Goal: Contribute content

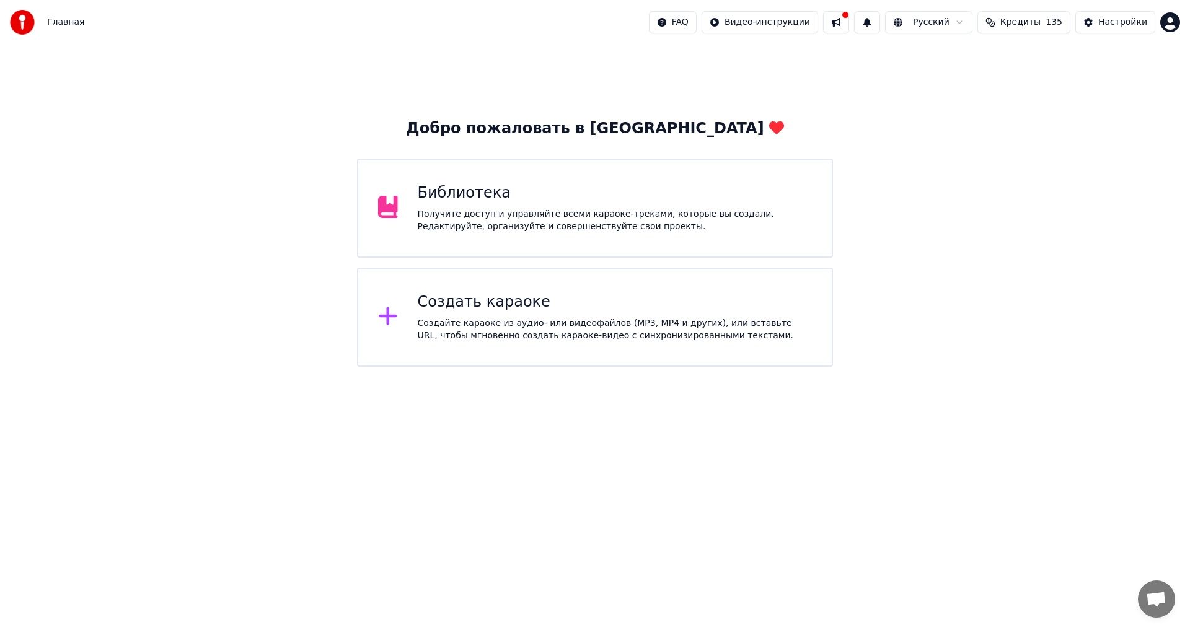
click at [562, 216] on div "Получите доступ и управляйте всеми караоке-треками, которые вы создали. Редакти…" at bounding box center [615, 220] width 395 height 25
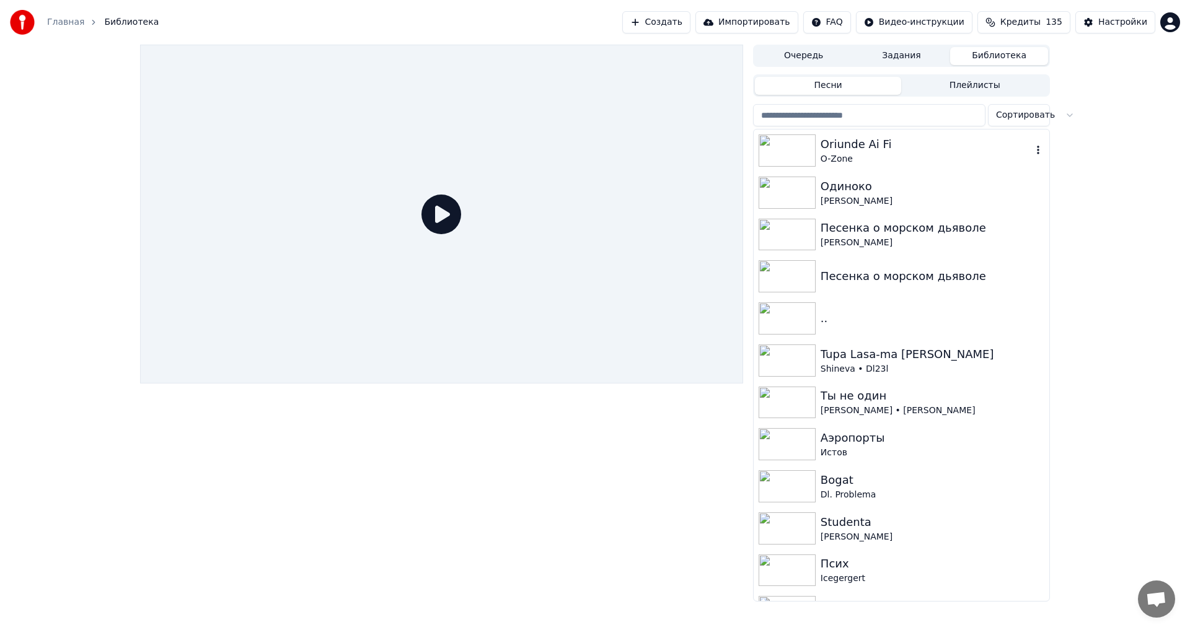
click at [861, 149] on div "Oriunde Ai Fi" at bounding box center [926, 144] width 211 height 17
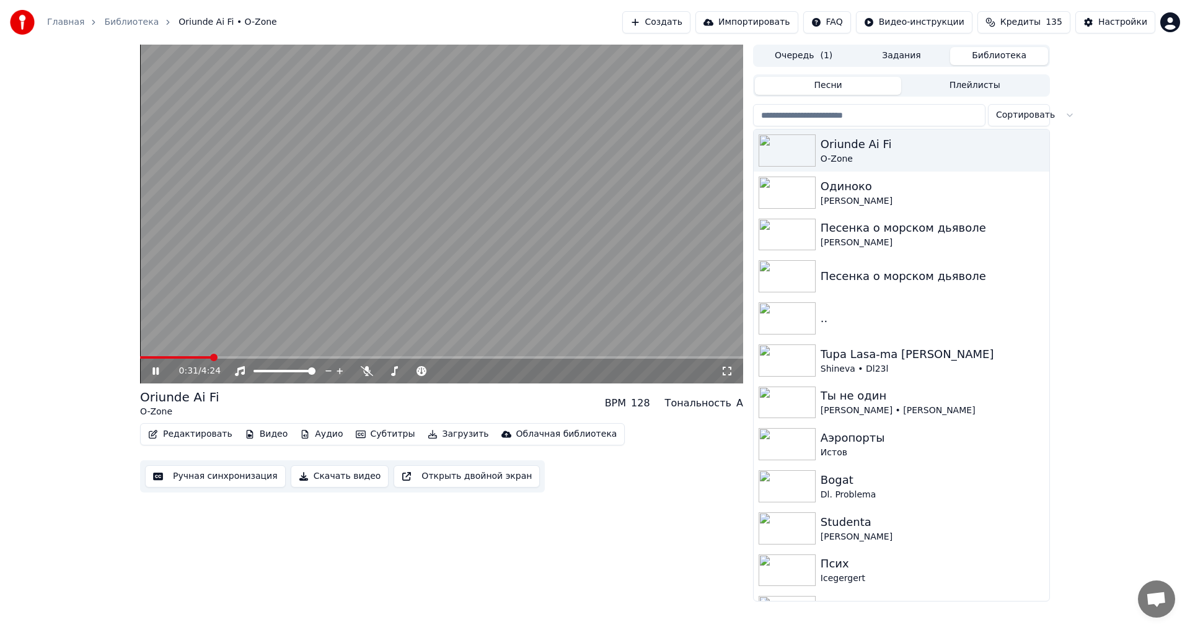
click at [514, 203] on video at bounding box center [441, 214] width 603 height 339
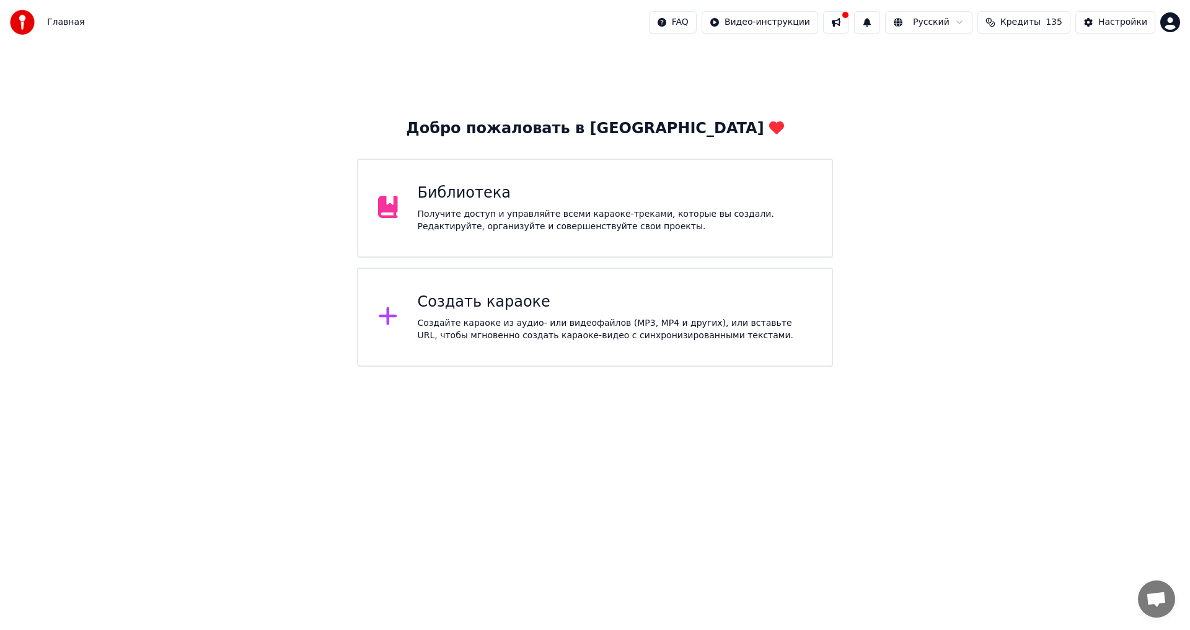
click at [570, 210] on div "Получите доступ и управляйте всеми караоке-треками, которые вы создали. Редакти…" at bounding box center [615, 220] width 395 height 25
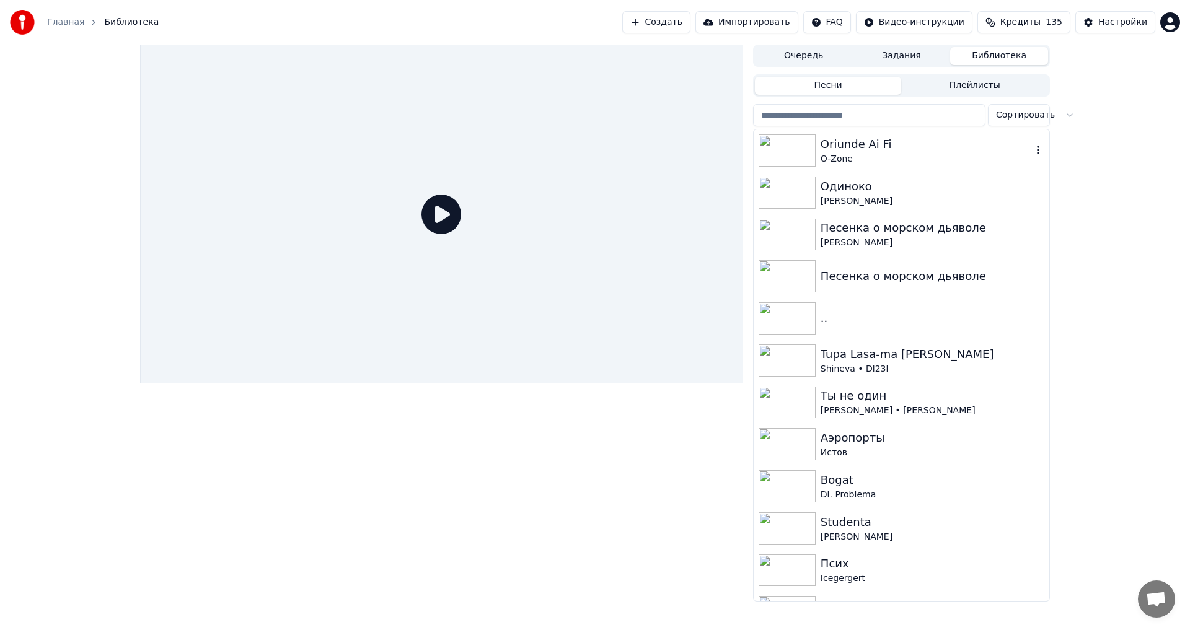
click at [944, 147] on div "Oriunde Ai Fi" at bounding box center [926, 144] width 211 height 17
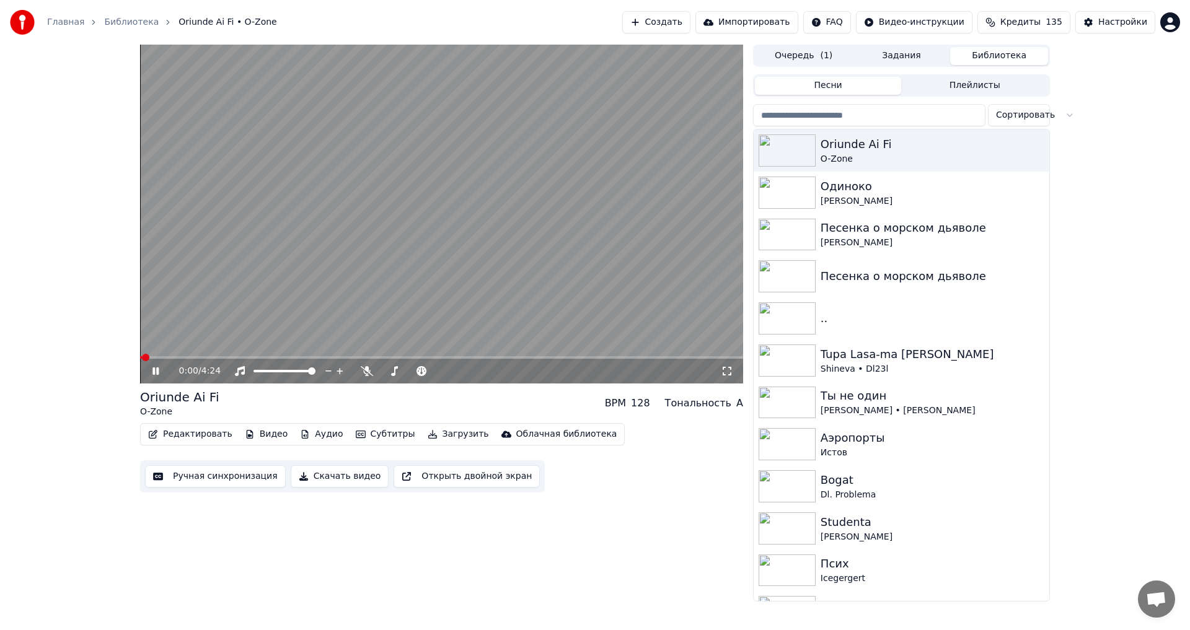
click at [152, 374] on icon at bounding box center [164, 371] width 29 height 10
click at [194, 432] on button "Редактировать" at bounding box center [190, 434] width 94 height 17
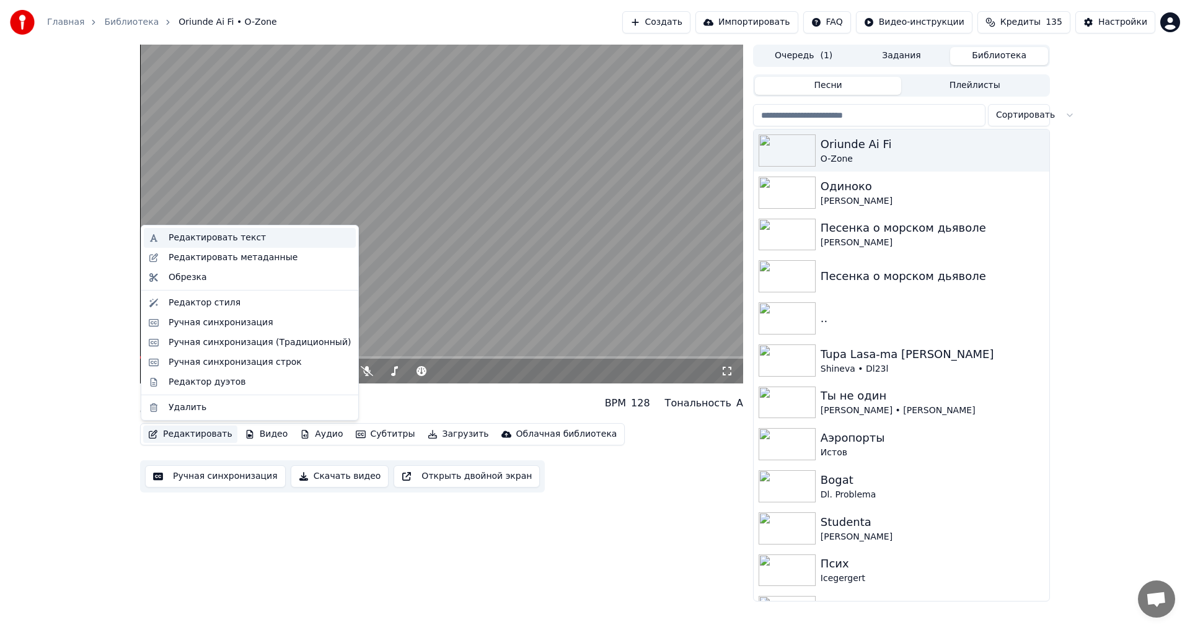
click at [257, 235] on div "Редактировать текст" at bounding box center [260, 238] width 182 height 12
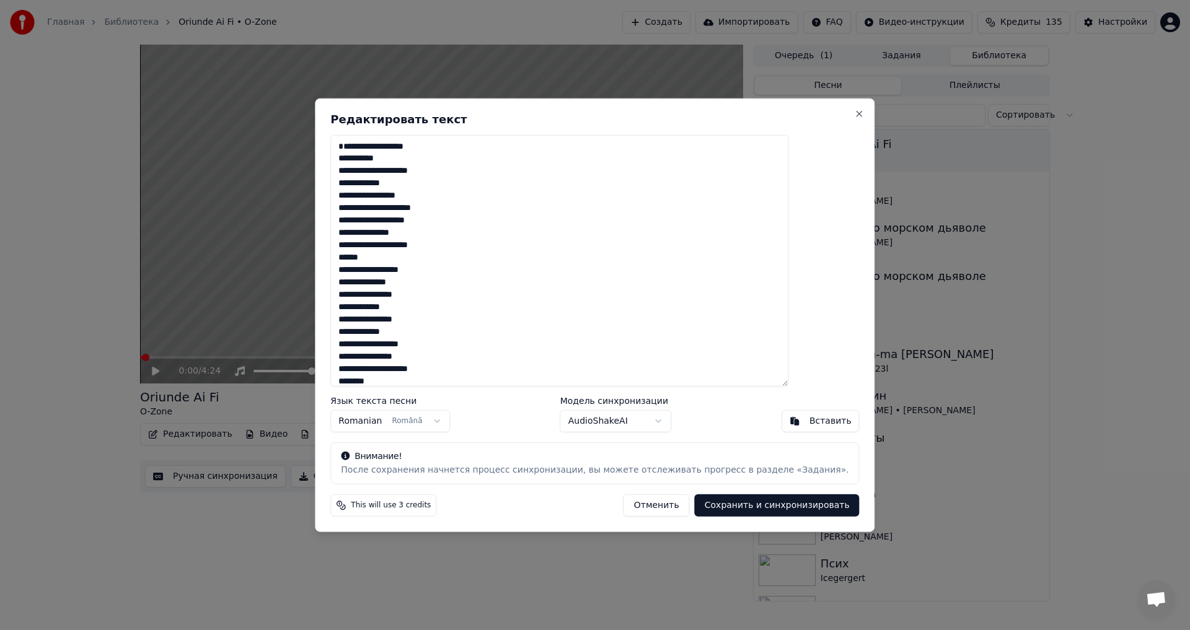
click at [449, 249] on textarea at bounding box center [559, 260] width 458 height 252
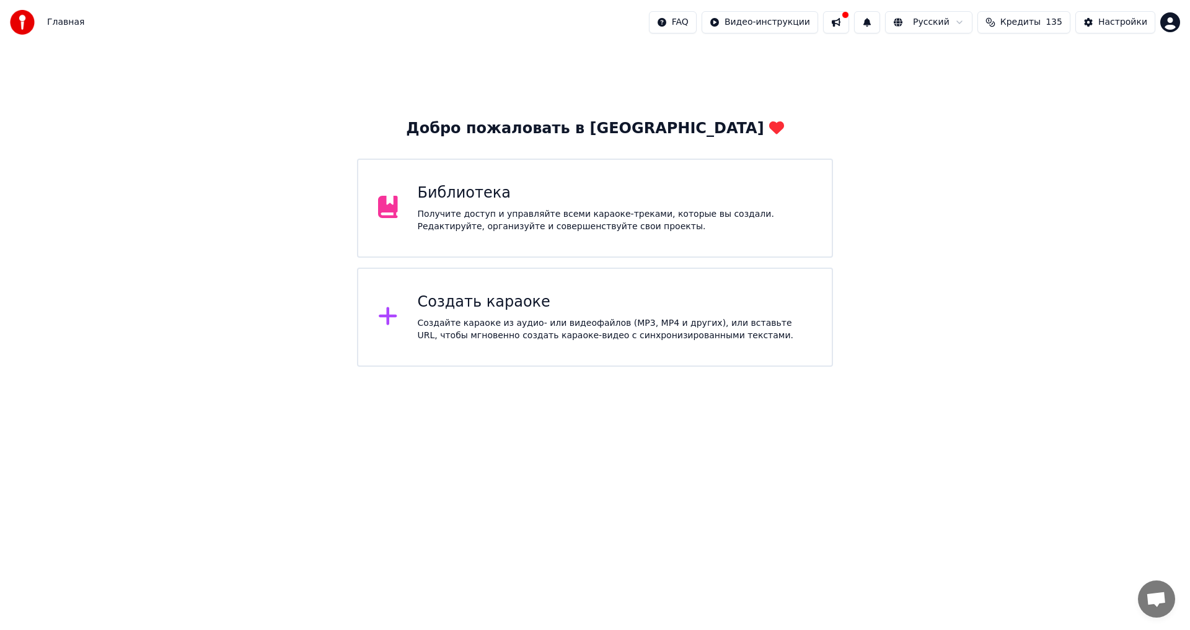
click at [502, 201] on div "Библиотека" at bounding box center [615, 193] width 395 height 20
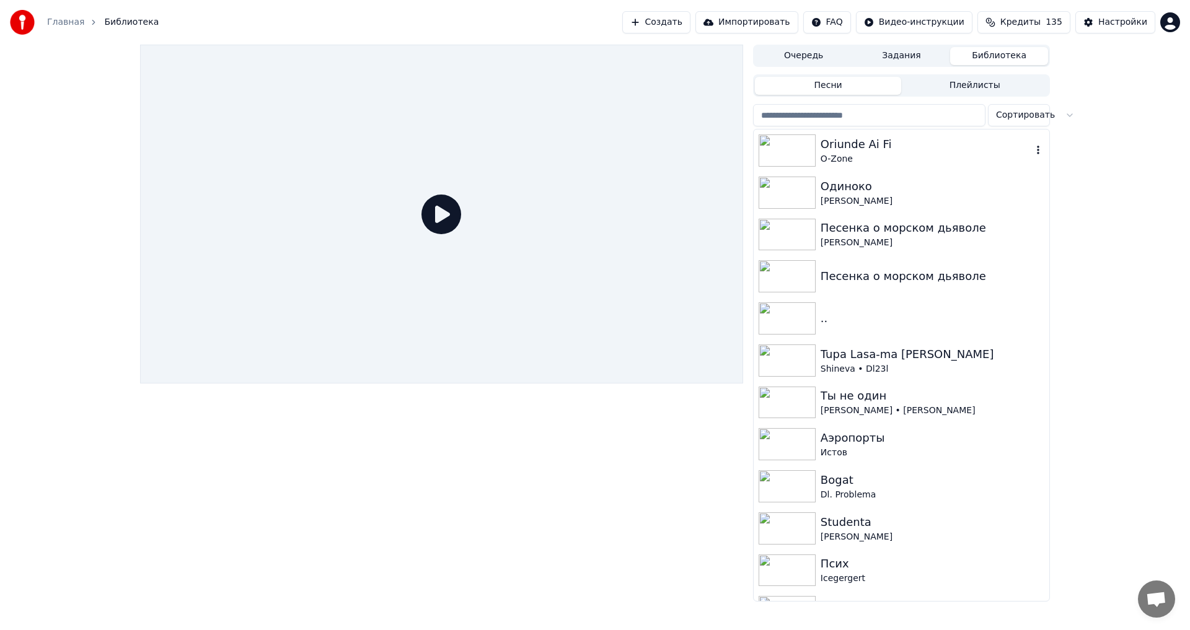
click at [884, 143] on div "Oriunde Ai Fi" at bounding box center [926, 144] width 211 height 17
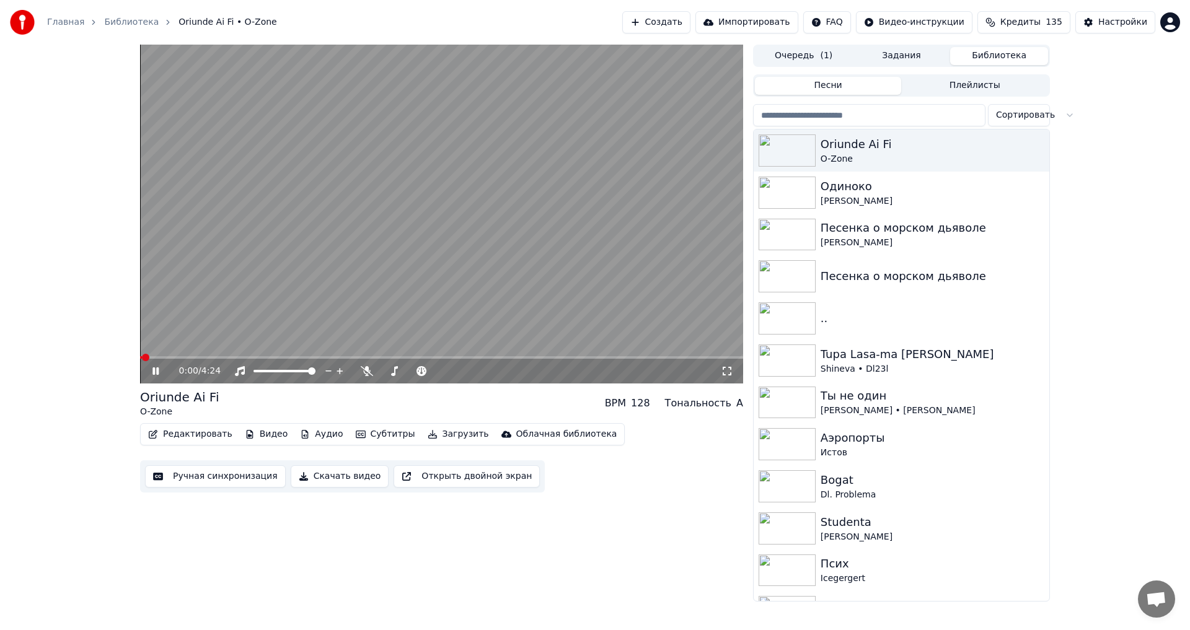
click at [154, 368] on icon at bounding box center [155, 370] width 6 height 7
click at [205, 436] on button "Редактировать" at bounding box center [190, 434] width 94 height 17
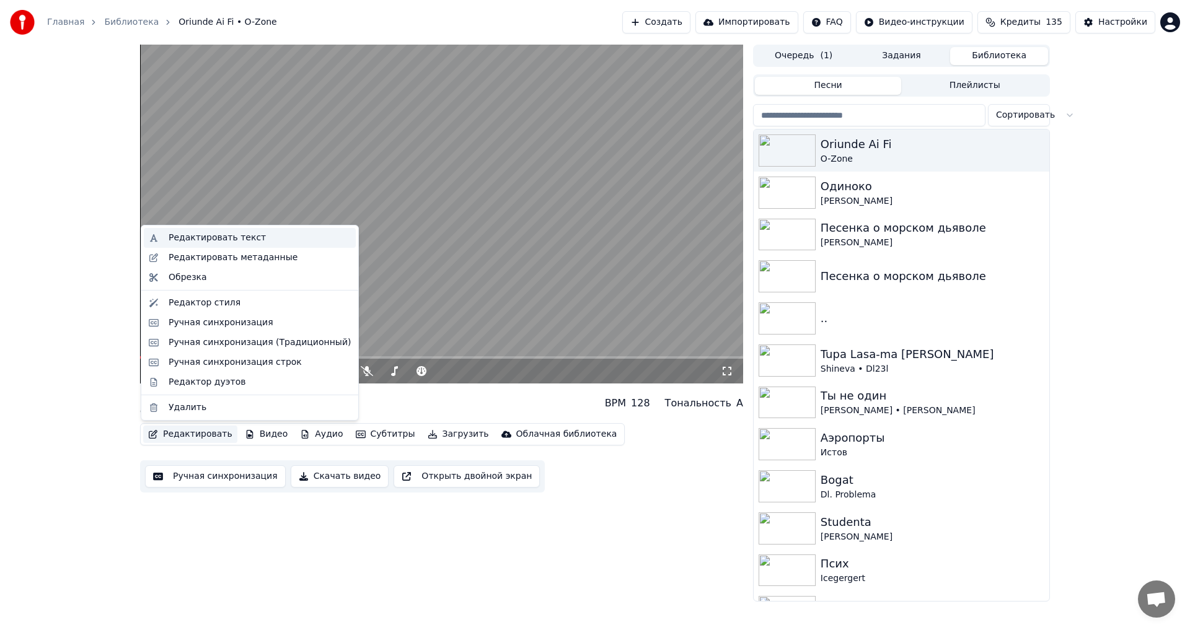
click at [246, 236] on div "Редактировать текст" at bounding box center [217, 238] width 97 height 12
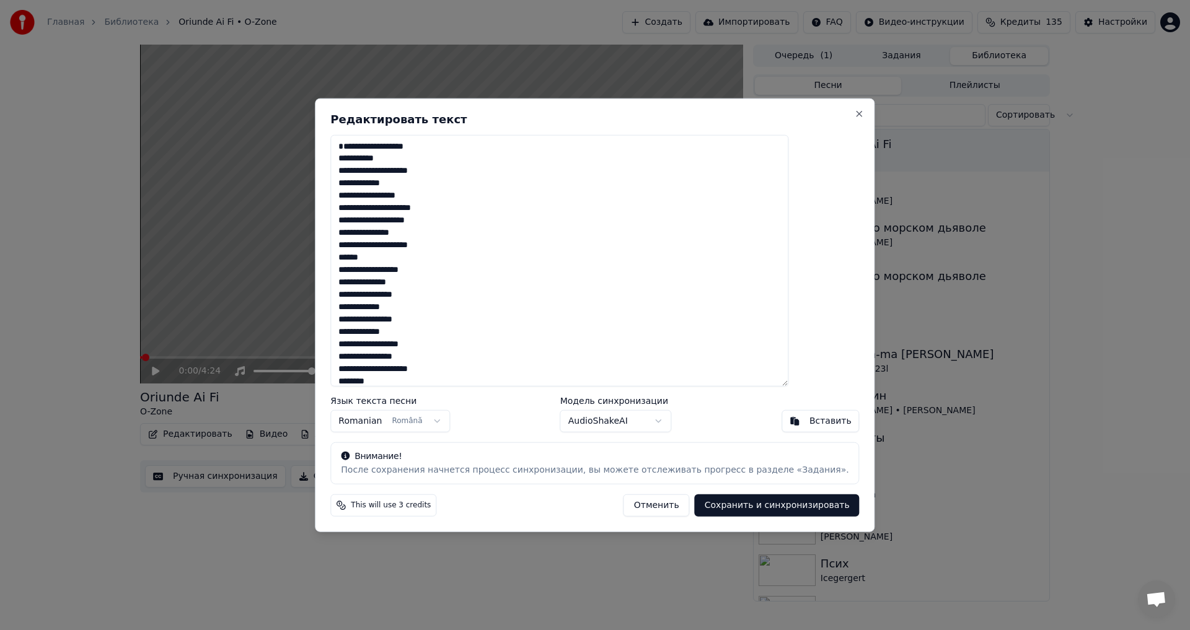
click at [428, 346] on textarea at bounding box center [559, 260] width 458 height 252
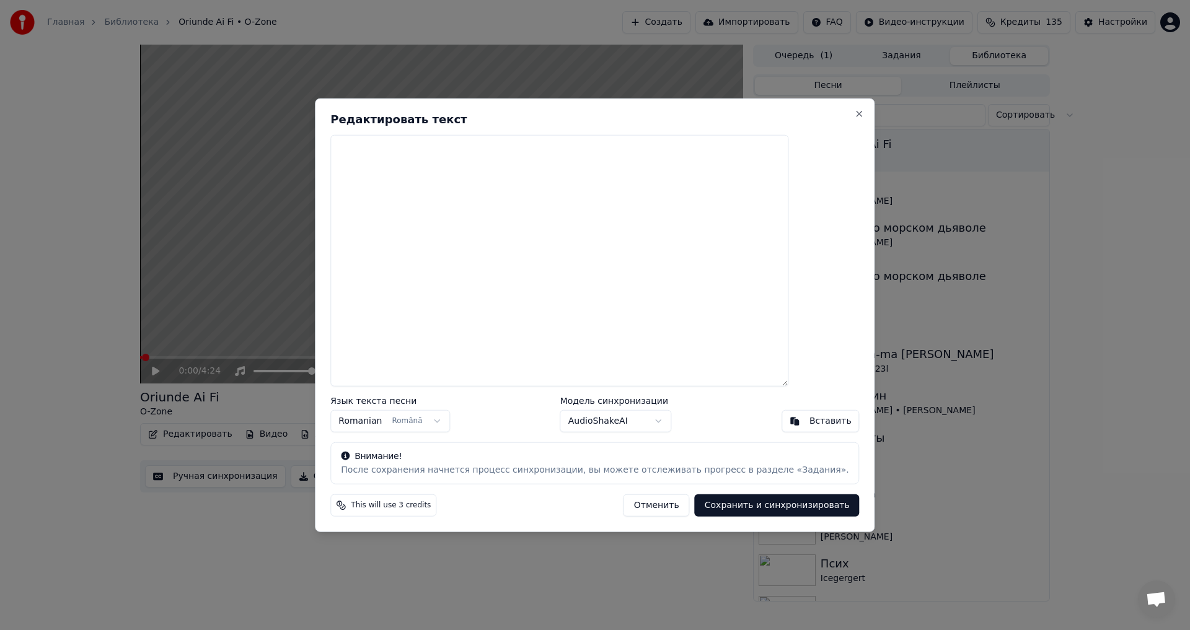
paste textarea "**********"
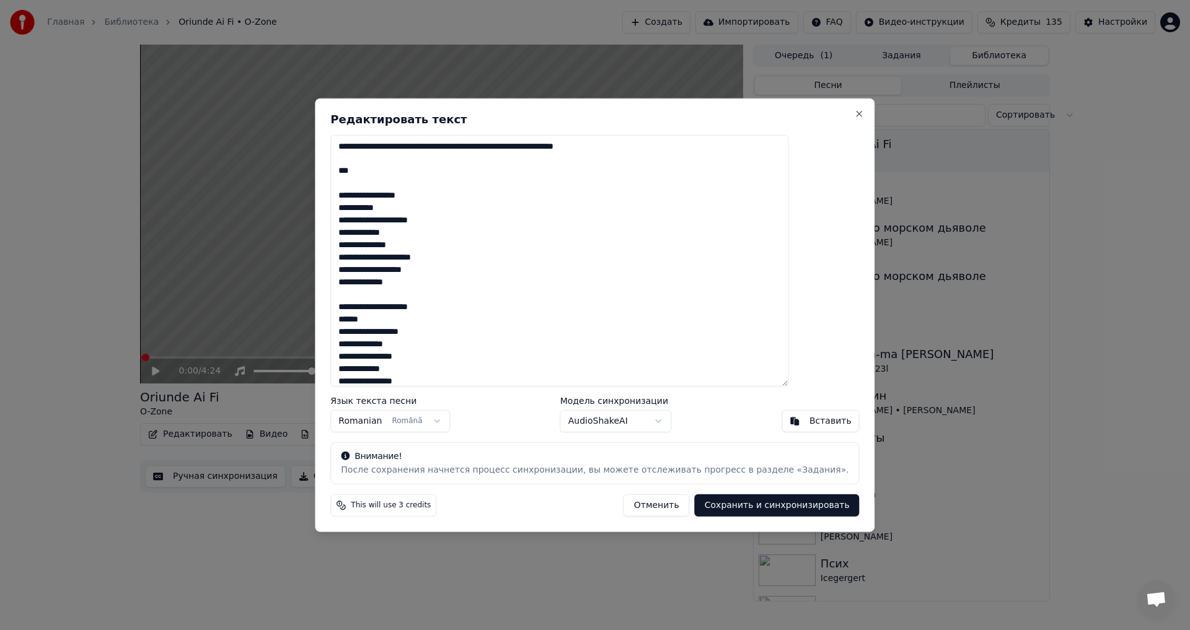
scroll to position [1042, 0]
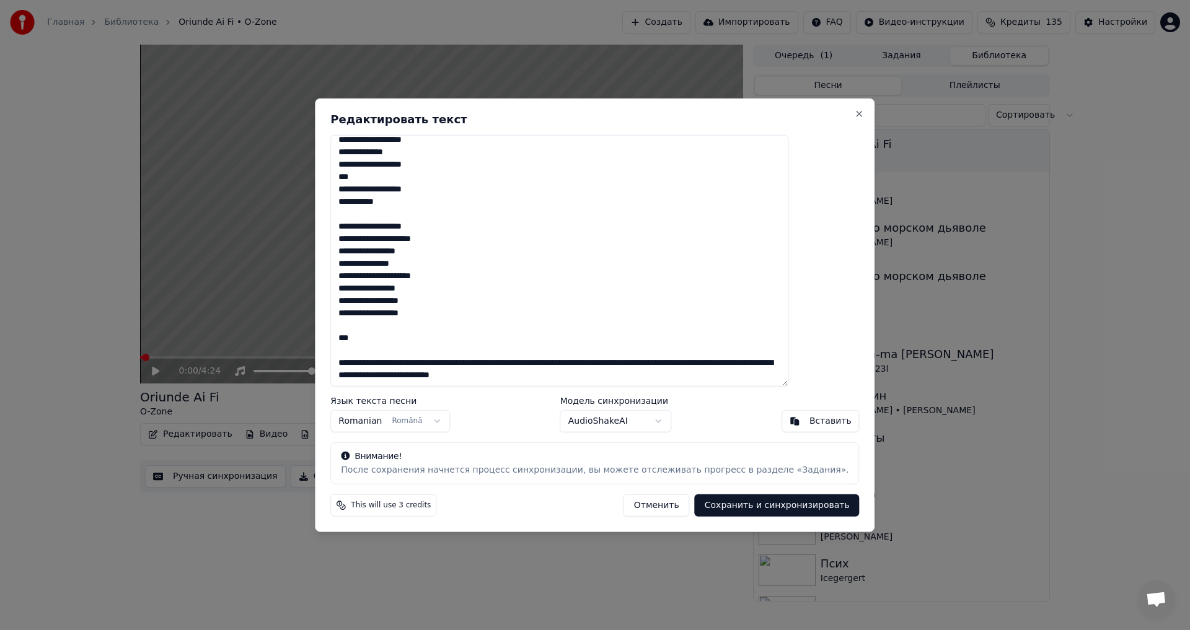
drag, startPoint x: 706, startPoint y: 374, endPoint x: 350, endPoint y: 327, distance: 359.4
click at [350, 327] on div "Редактировать текст Язык текста песни Romanian Română Модель синхронизации Audi…" at bounding box center [595, 315] width 560 height 434
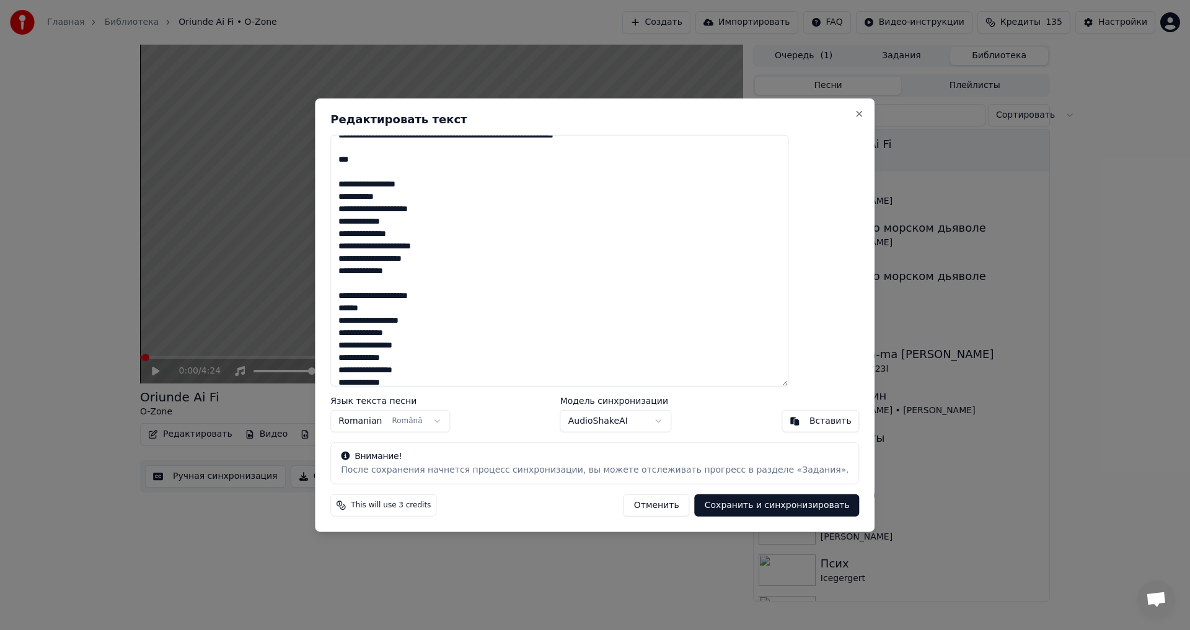
scroll to position [0, 0]
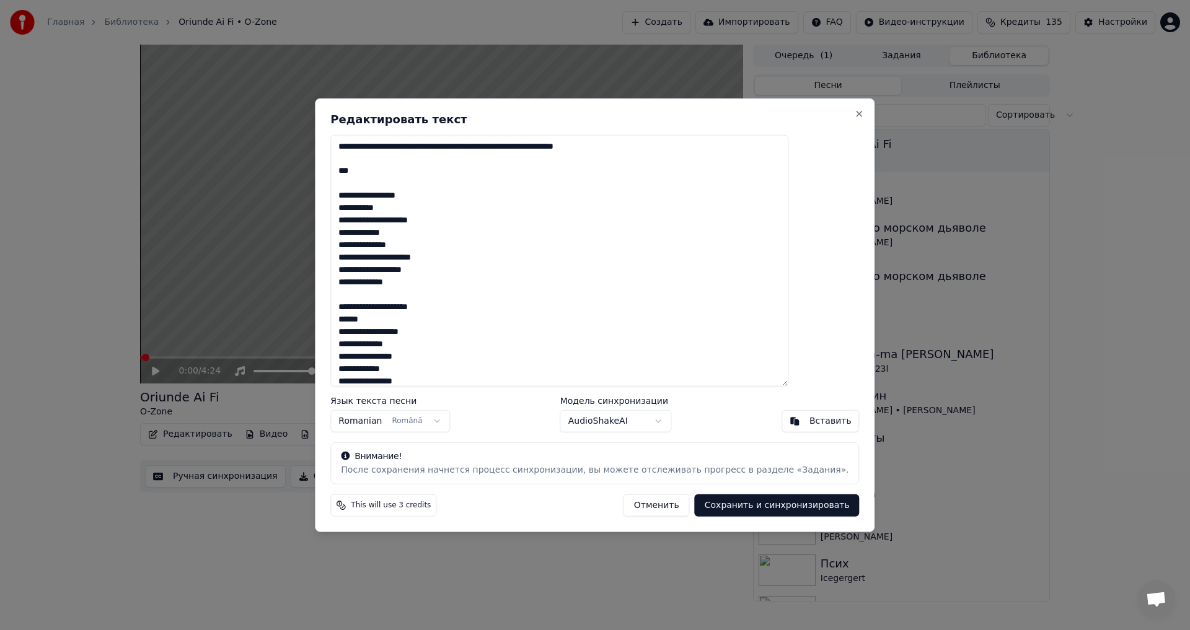
drag, startPoint x: 389, startPoint y: 185, endPoint x: 319, endPoint y: 143, distance: 80.9
click at [319, 143] on body "Главная Библиотека Oriunde Ai Fi • O-Zone Создать Импортировать FAQ Видео-инстр…" at bounding box center [595, 315] width 1190 height 630
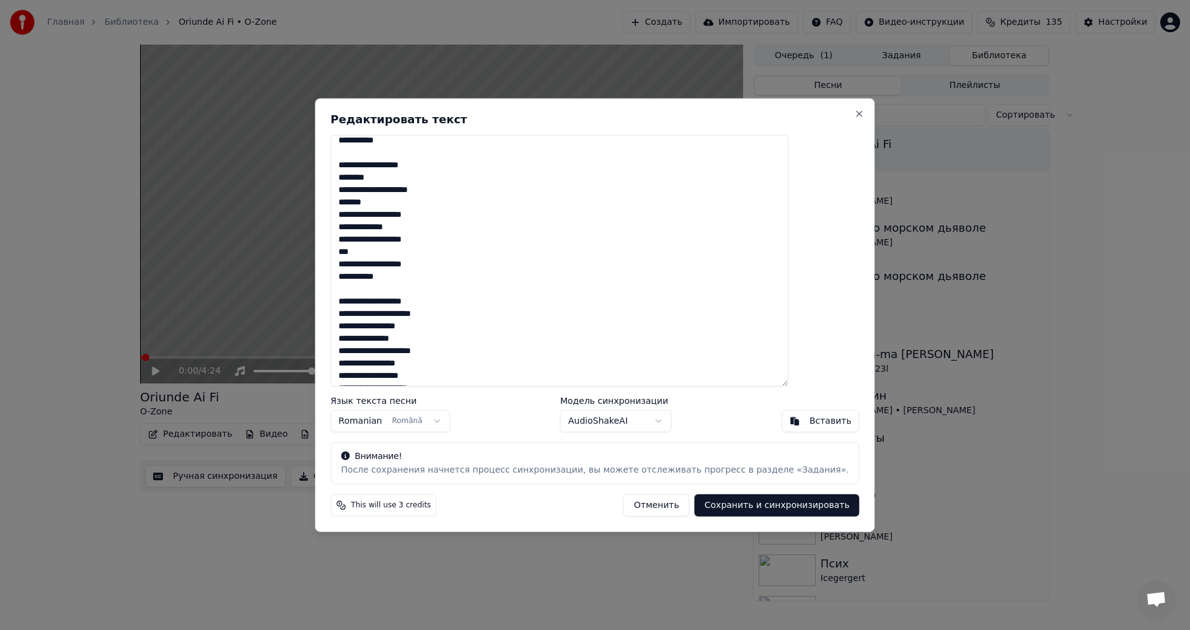
scroll to position [972, 0]
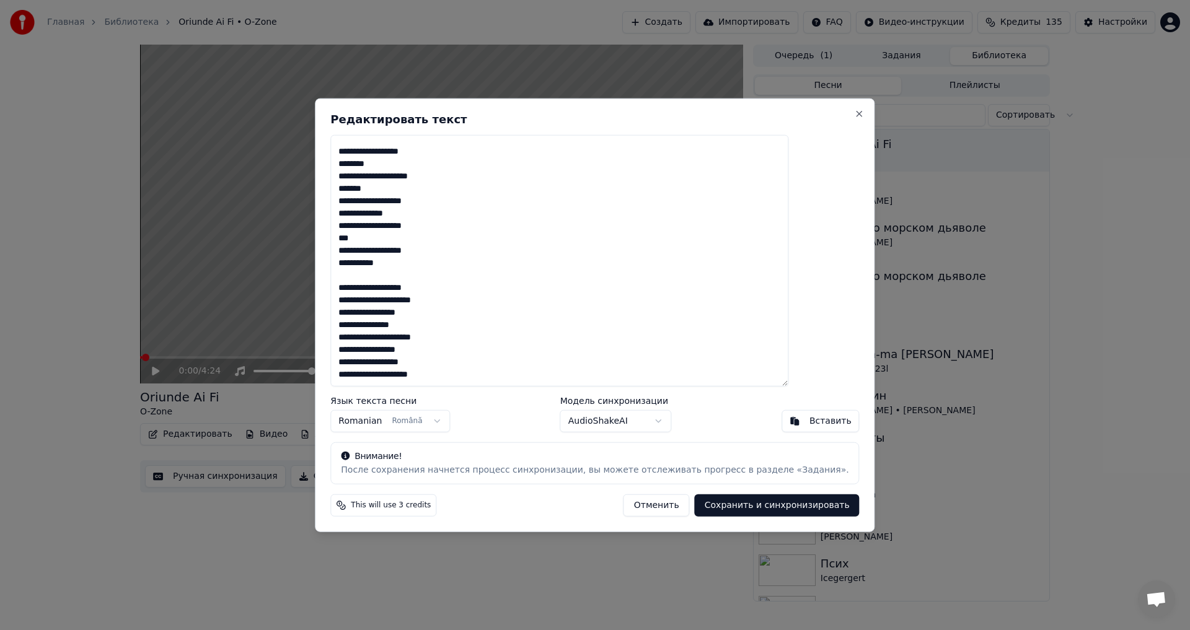
drag, startPoint x: 464, startPoint y: 380, endPoint x: 398, endPoint y: 377, distance: 65.7
click at [398, 377] on textarea at bounding box center [559, 260] width 458 height 252
drag, startPoint x: 452, startPoint y: 377, endPoint x: 368, endPoint y: 358, distance: 86.4
click at [368, 358] on textarea at bounding box center [559, 260] width 458 height 252
click at [728, 504] on button "Сохранить и синхронизировать" at bounding box center [777, 506] width 165 height 22
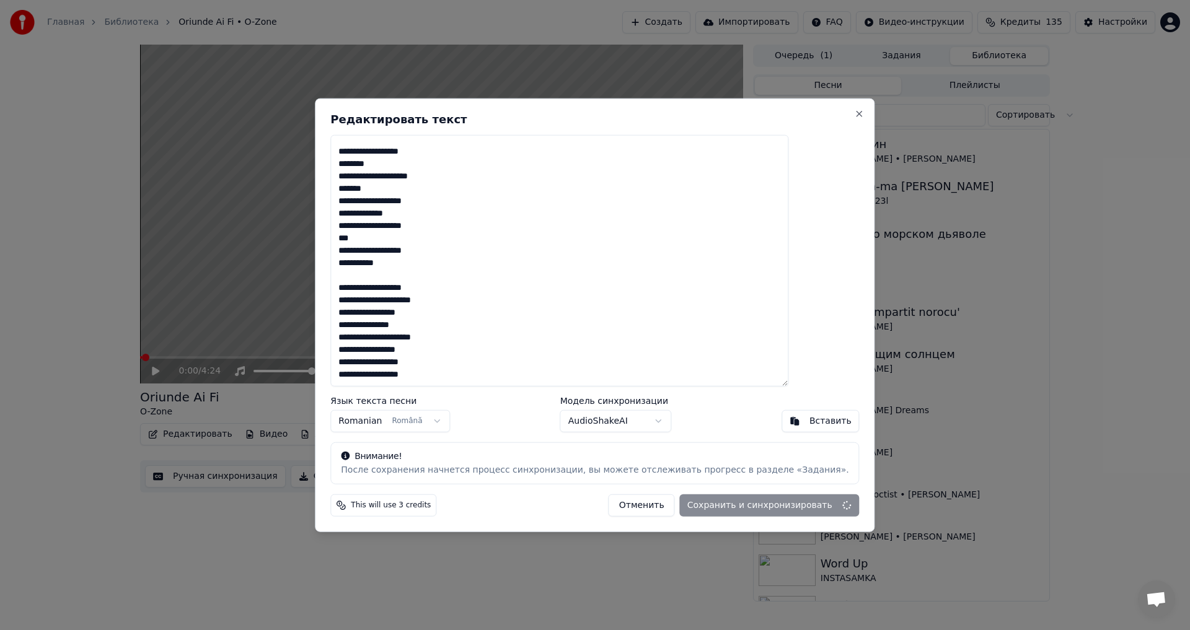
type textarea "**********"
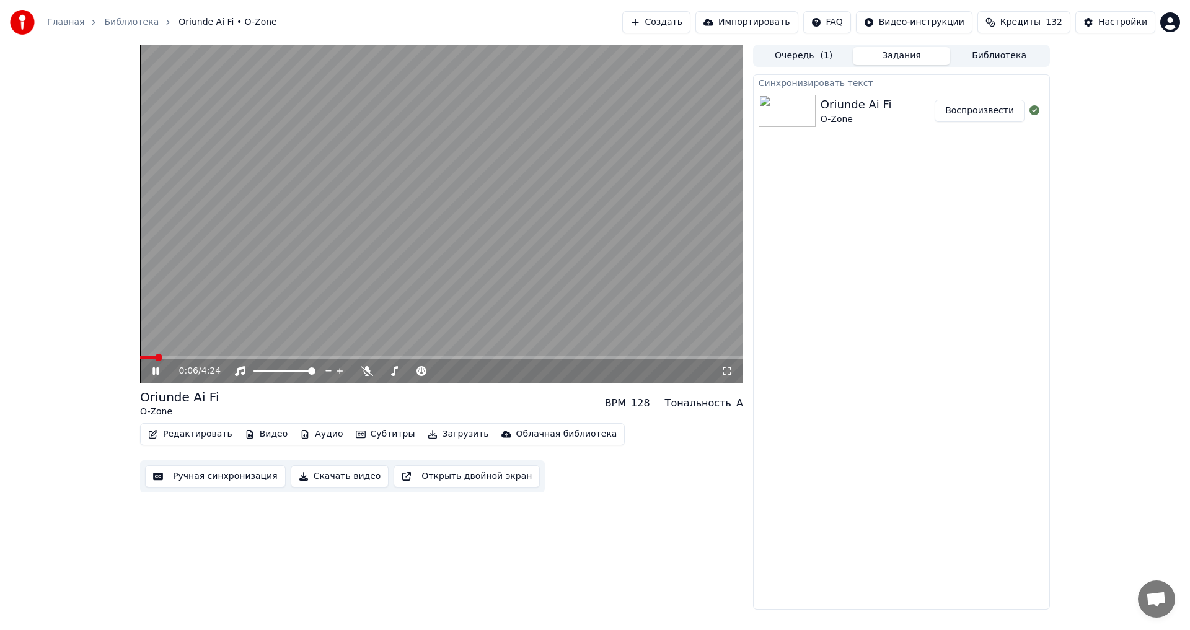
click at [160, 377] on div "0:06 / 4:24" at bounding box center [441, 371] width 593 height 12
click at [158, 368] on icon at bounding box center [155, 370] width 6 height 7
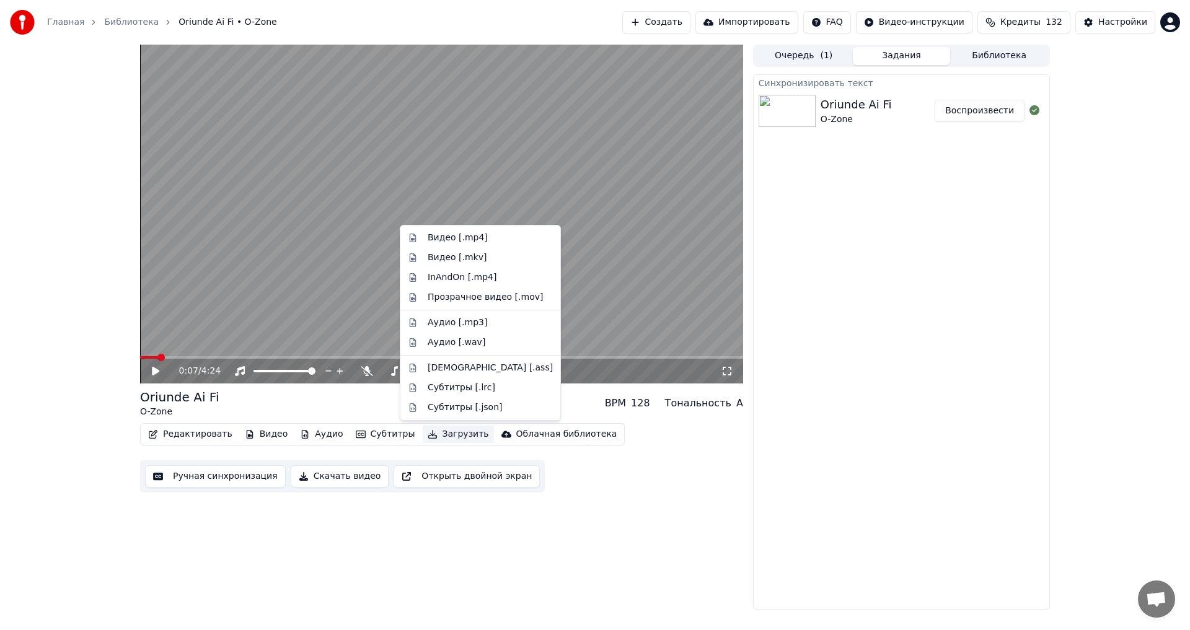
click at [441, 431] on button "Загрузить" at bounding box center [458, 434] width 71 height 17
click at [455, 242] on div "Видео [.mp4]" at bounding box center [458, 238] width 60 height 12
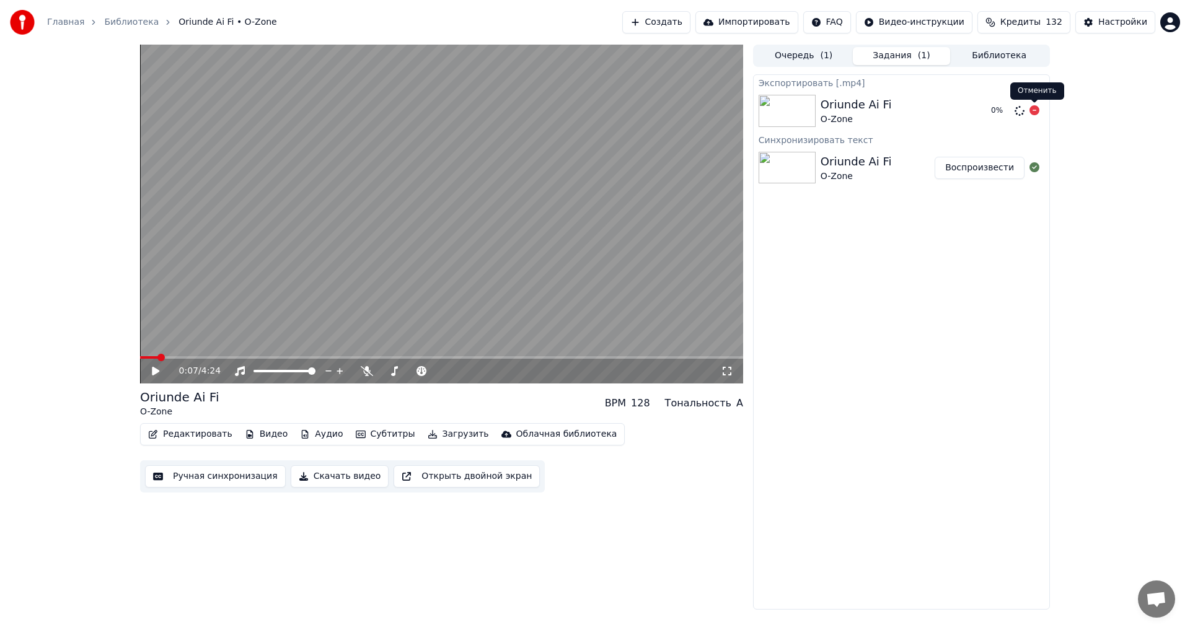
click at [1036, 107] on body "Главная Библиотека Oriunde Ai Fi • O-Zone Создать Импортировать FAQ Видео-инстр…" at bounding box center [595, 315] width 1190 height 630
click at [1032, 110] on icon at bounding box center [1034, 110] width 10 height 10
click at [1019, 112] on icon at bounding box center [1019, 111] width 10 height 10
click at [1031, 108] on icon at bounding box center [1034, 110] width 10 height 10
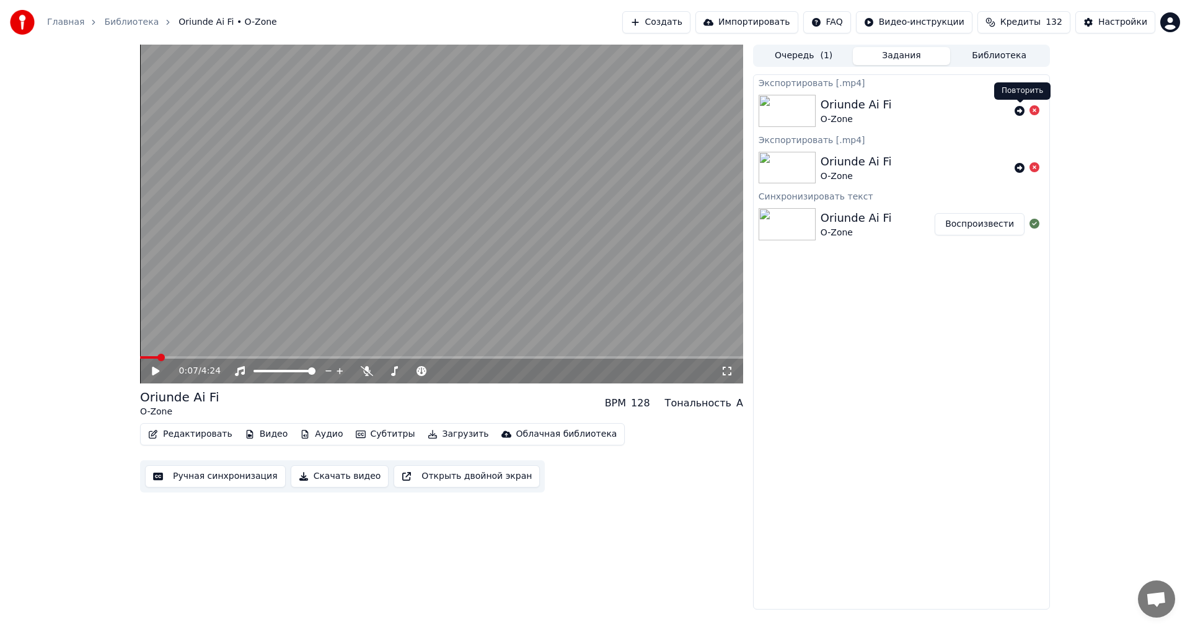
click at [1022, 112] on icon at bounding box center [1019, 111] width 10 height 10
